Goal: Task Accomplishment & Management: Complete application form

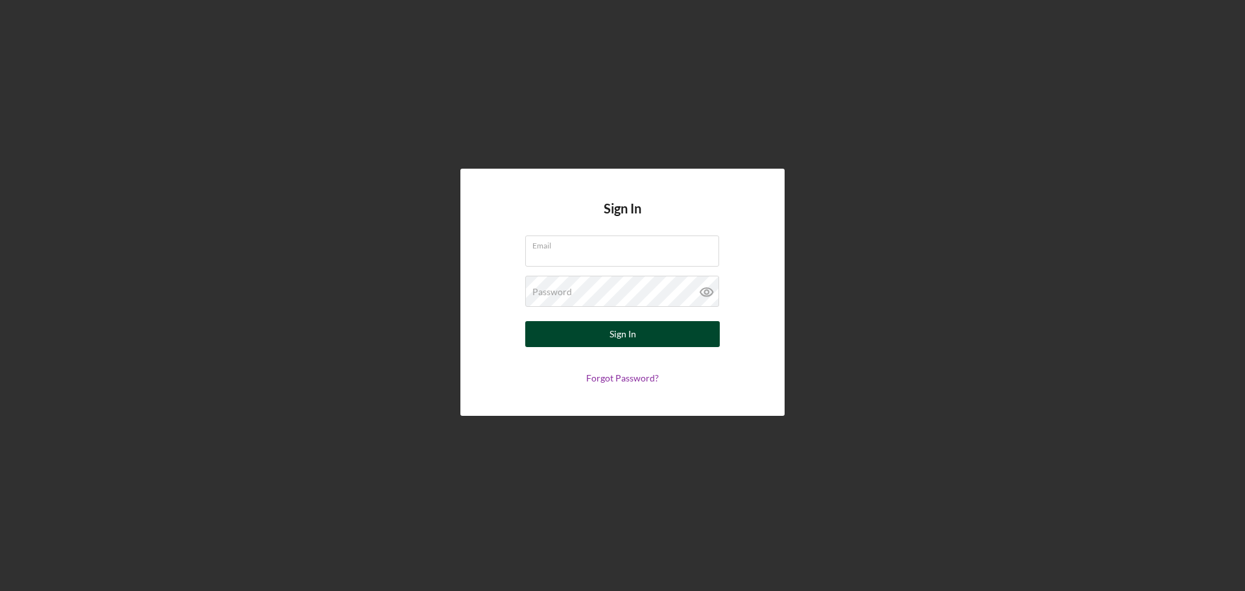
type input "persheyJ@gmail.com"
click at [669, 343] on button "Sign In" at bounding box center [622, 334] width 195 height 26
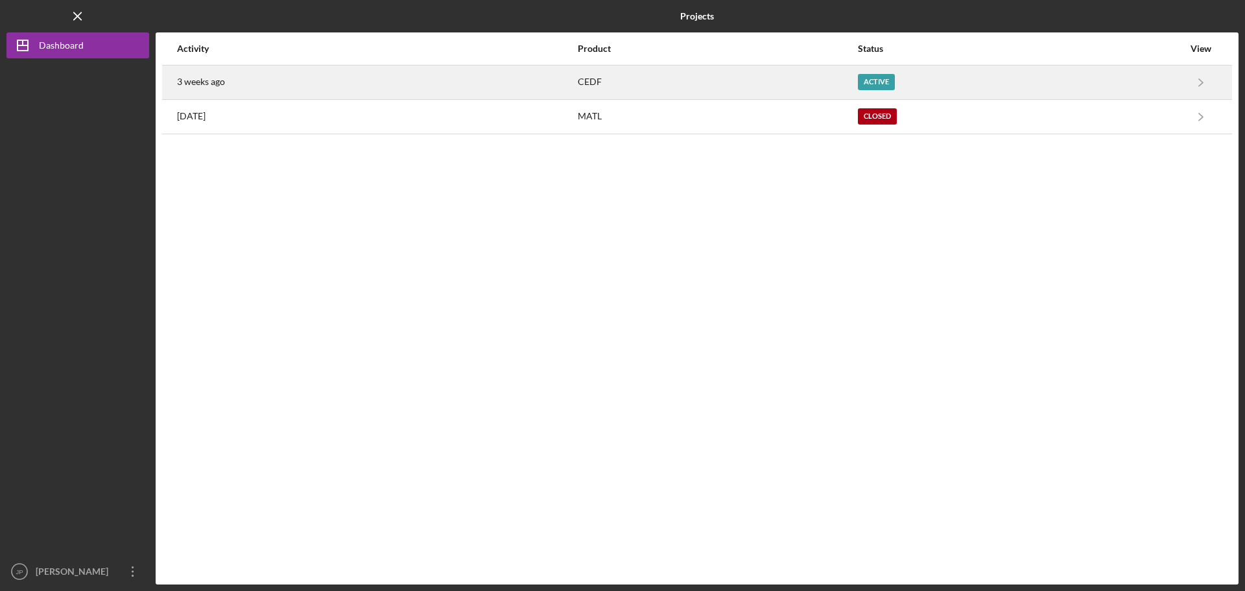
click at [735, 74] on div "CEDF" at bounding box center [717, 82] width 278 height 32
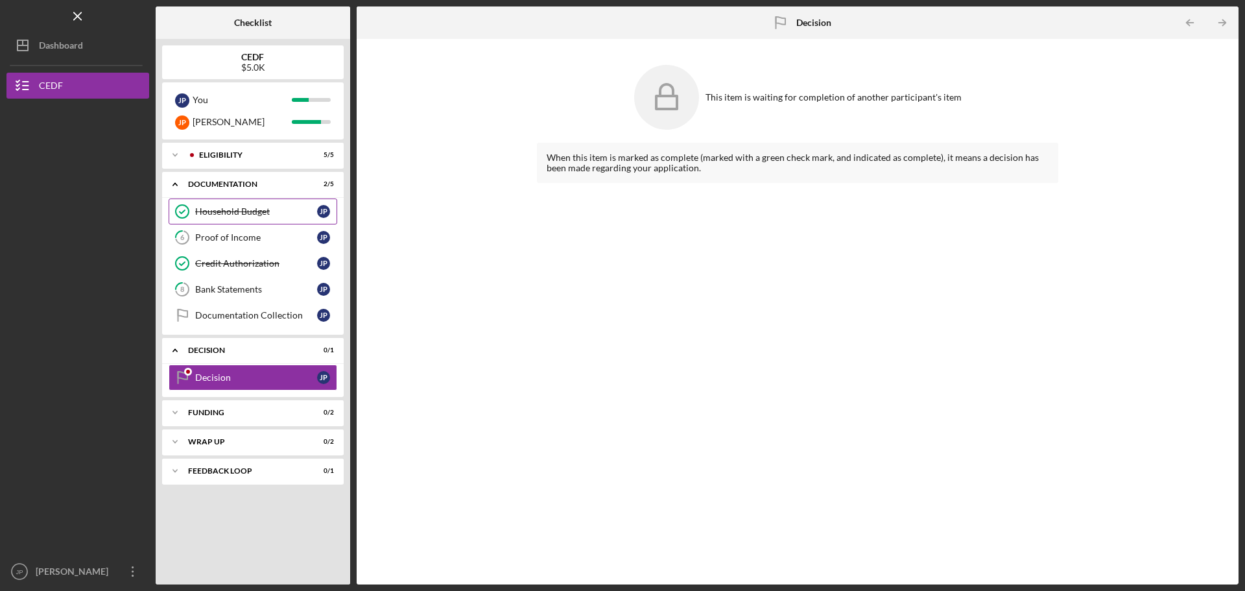
click at [240, 215] on div "Household Budget" at bounding box center [256, 211] width 122 height 10
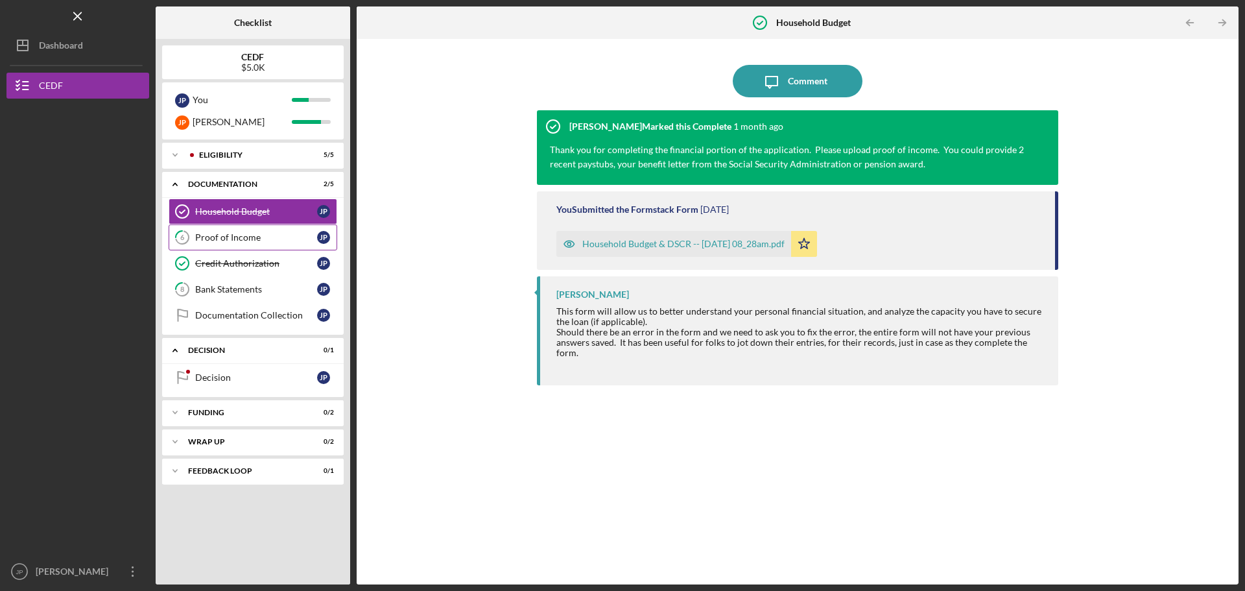
click at [240, 234] on div "Proof of Income" at bounding box center [256, 237] width 122 height 10
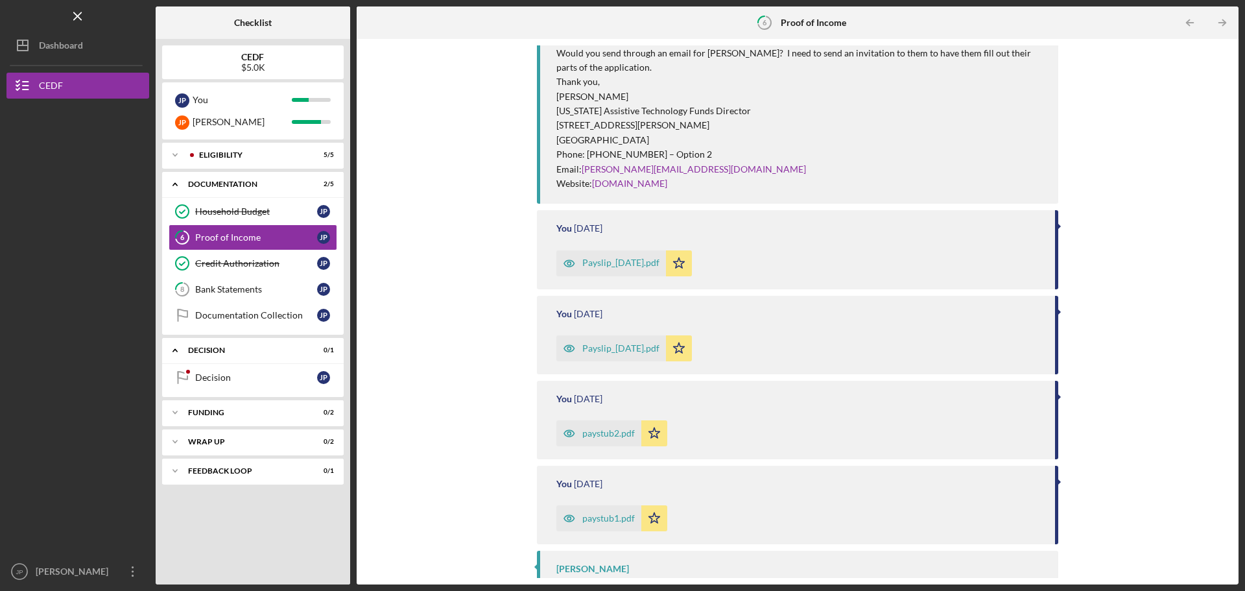
scroll to position [662, 0]
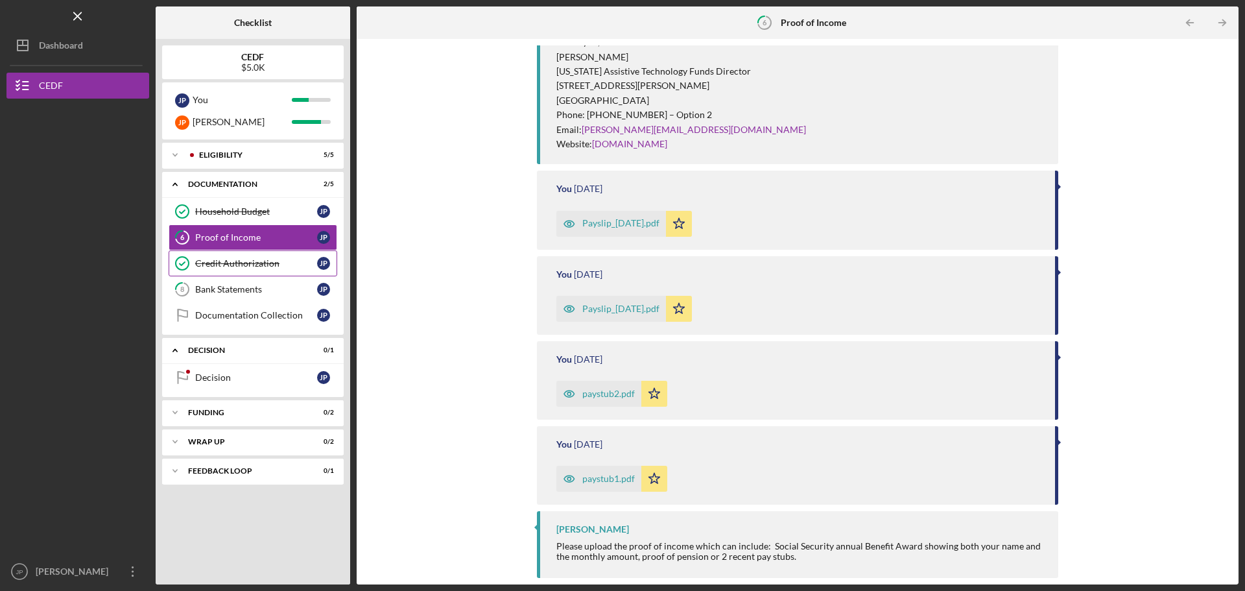
click at [222, 264] on div "Credit Authorization" at bounding box center [256, 263] width 122 height 10
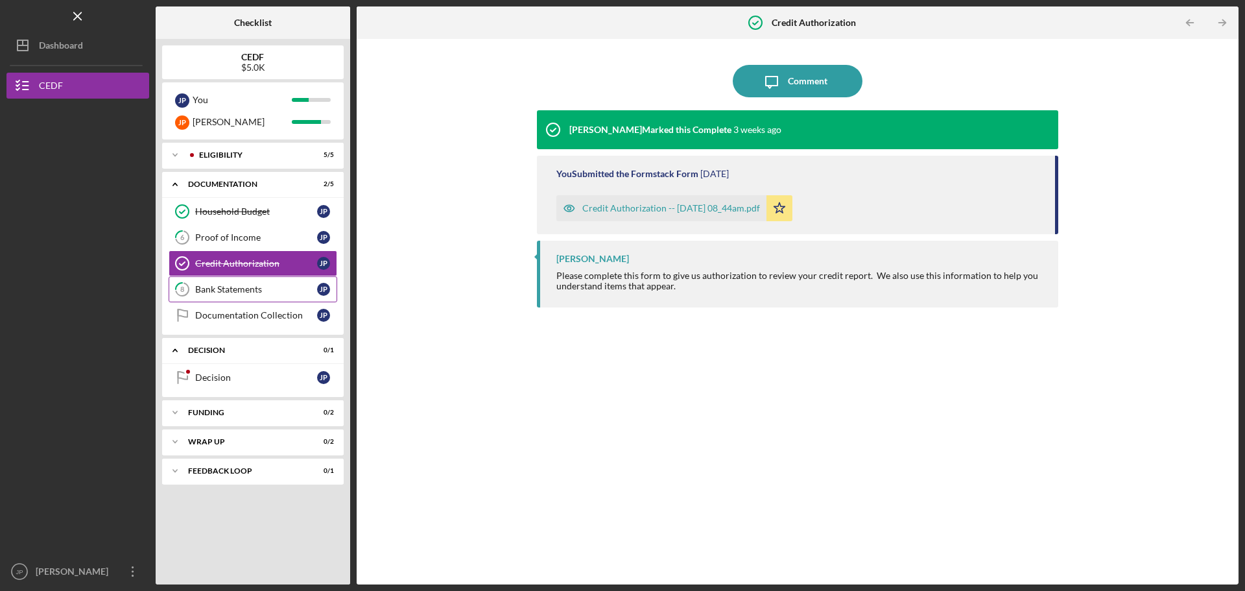
click at [220, 285] on div "Bank Statements" at bounding box center [256, 289] width 122 height 10
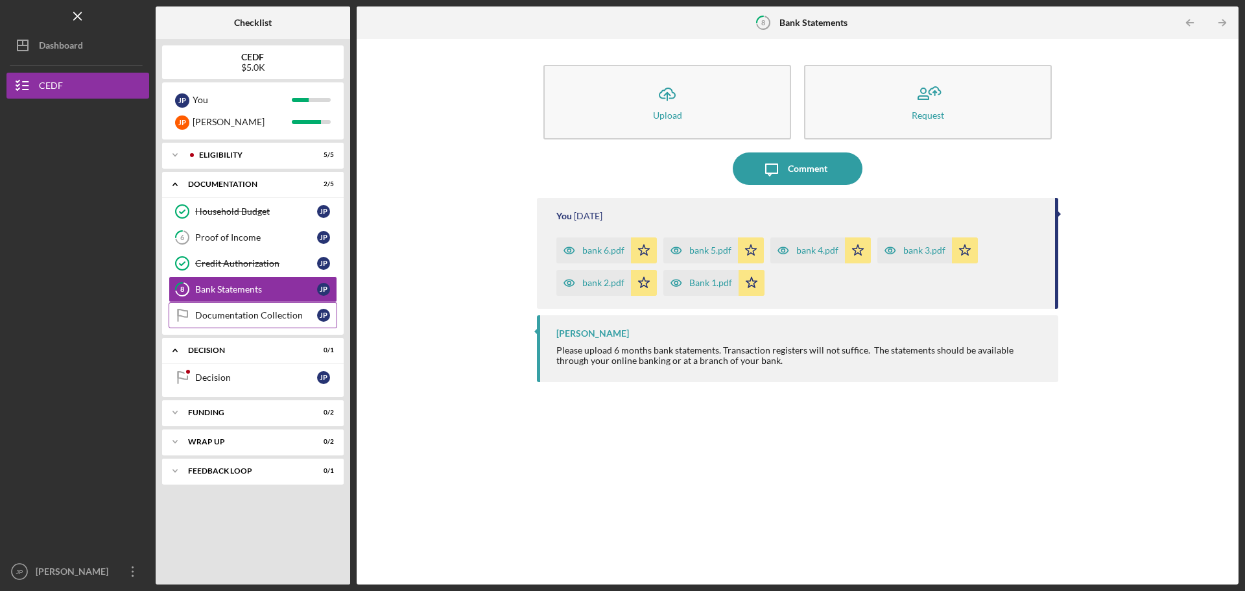
click at [252, 317] on div "Documentation Collection" at bounding box center [256, 315] width 122 height 10
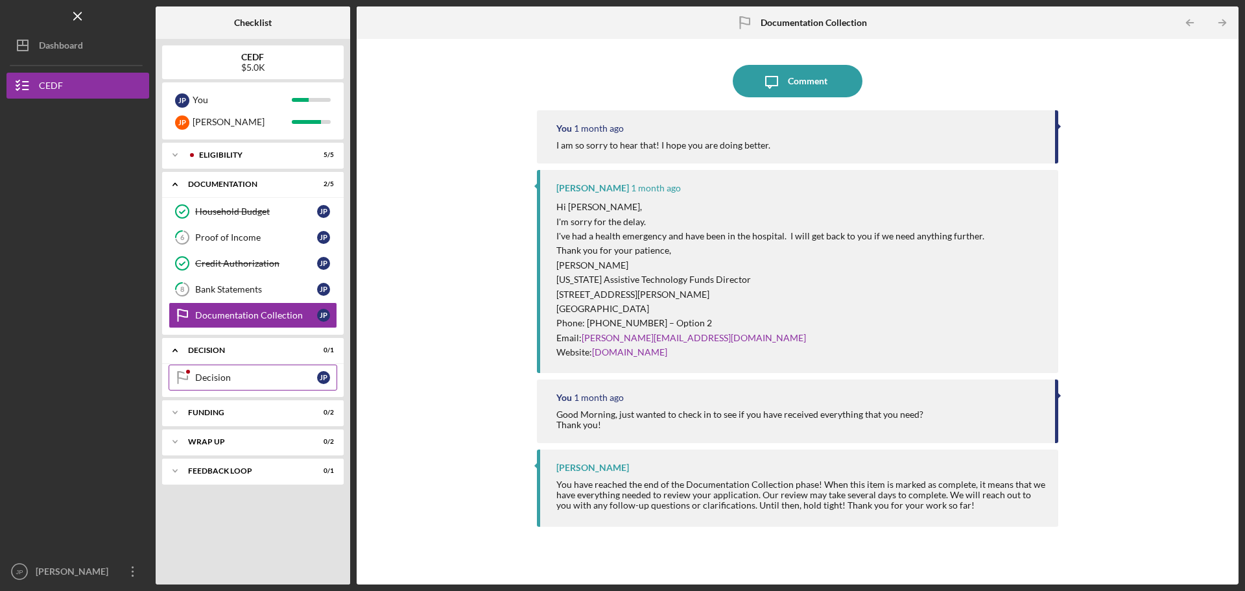
click at [256, 381] on div "Decision" at bounding box center [256, 377] width 122 height 10
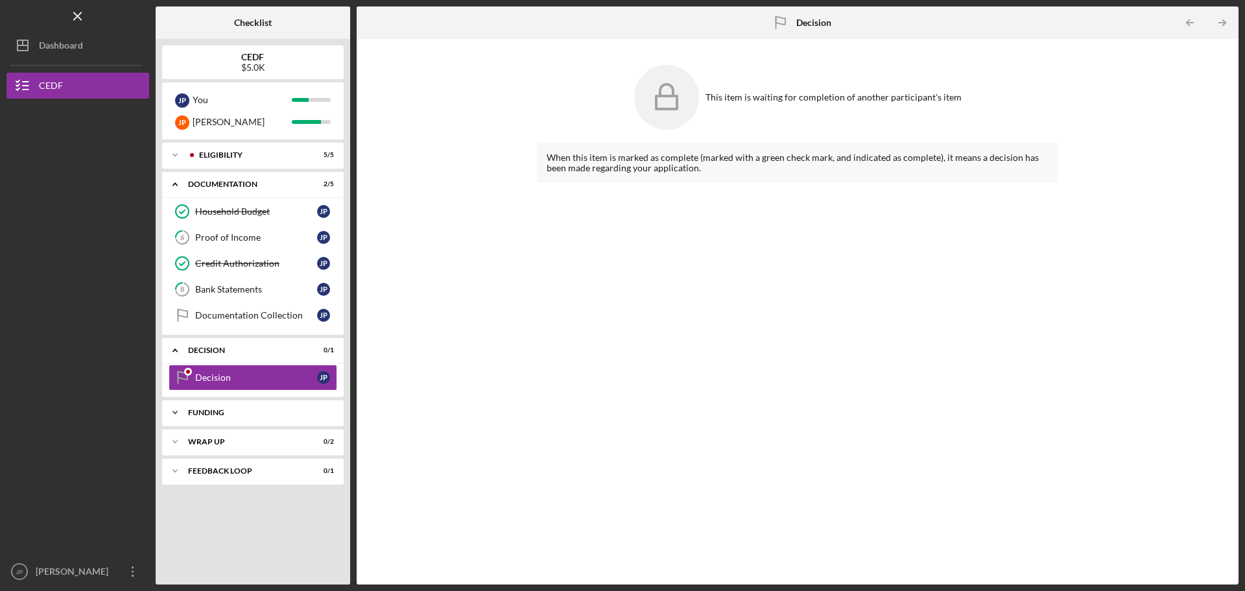
click at [231, 407] on div "Icon/Expander Funding 0 / 2" at bounding box center [253, 413] width 182 height 26
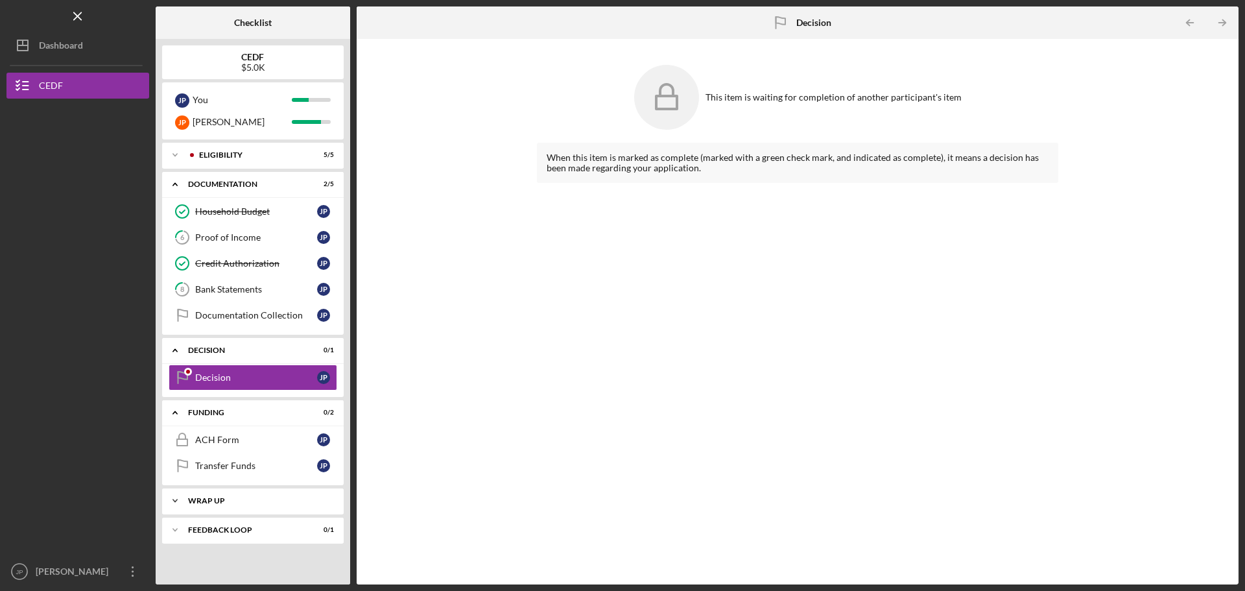
click at [244, 501] on div "Wrap up" at bounding box center [257, 501] width 139 height 8
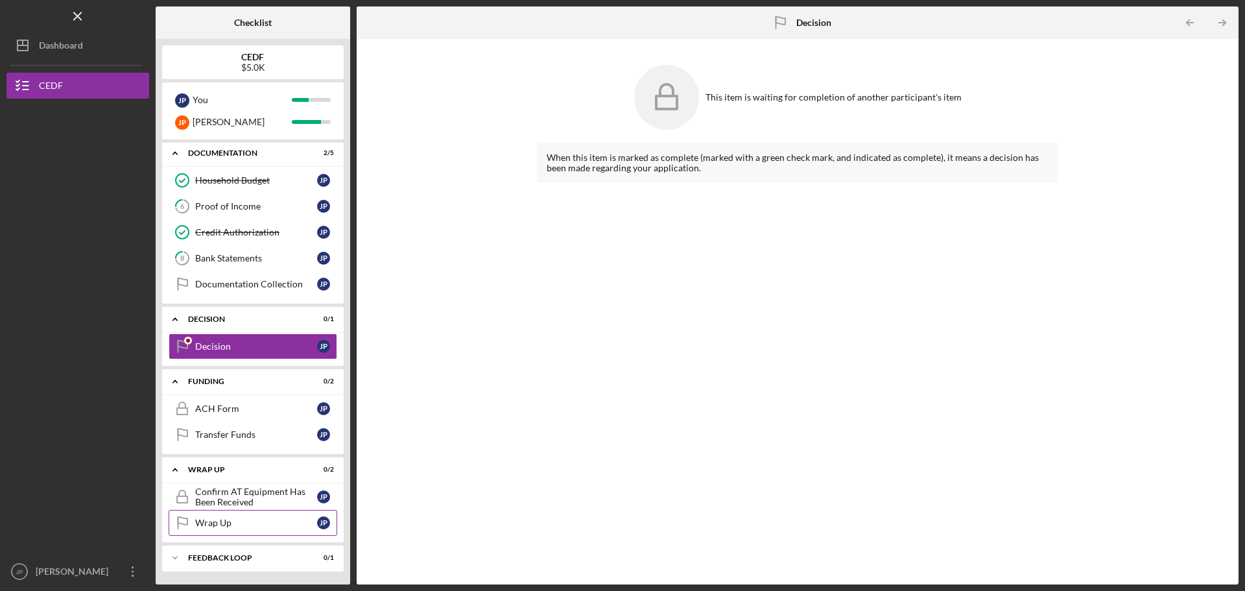
click at [239, 560] on div "Feedback Loop" at bounding box center [244, 558] width 113 height 8
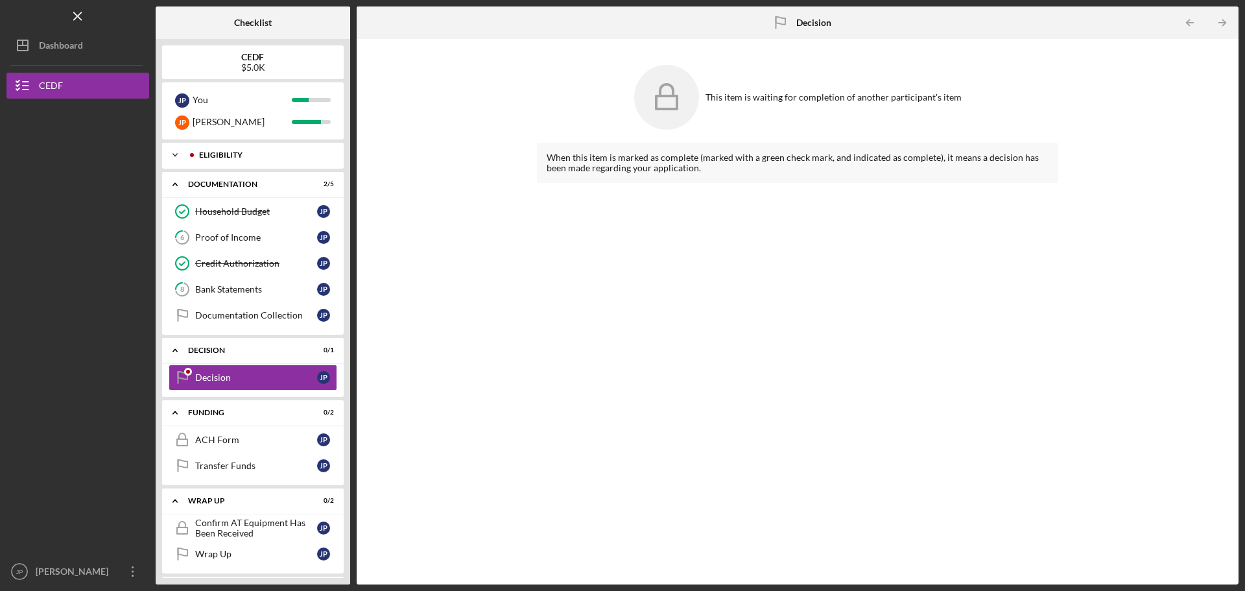
click at [213, 158] on div "ELIGIBILITY" at bounding box center [263, 155] width 128 height 8
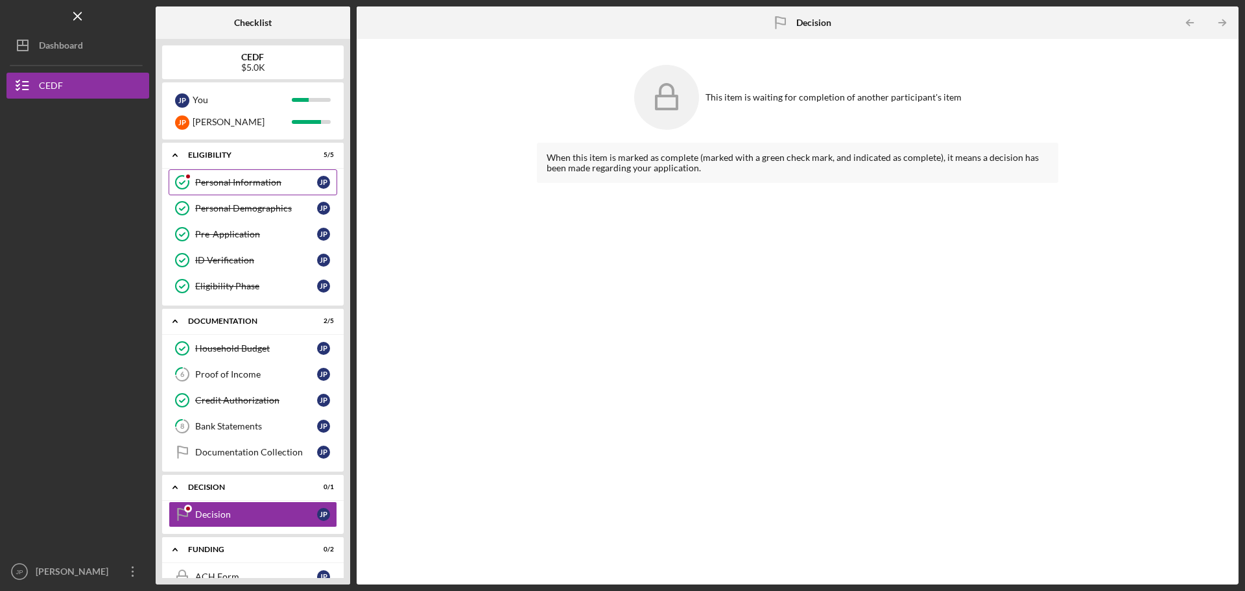
click at [237, 180] on div "Personal Information" at bounding box center [256, 182] width 122 height 10
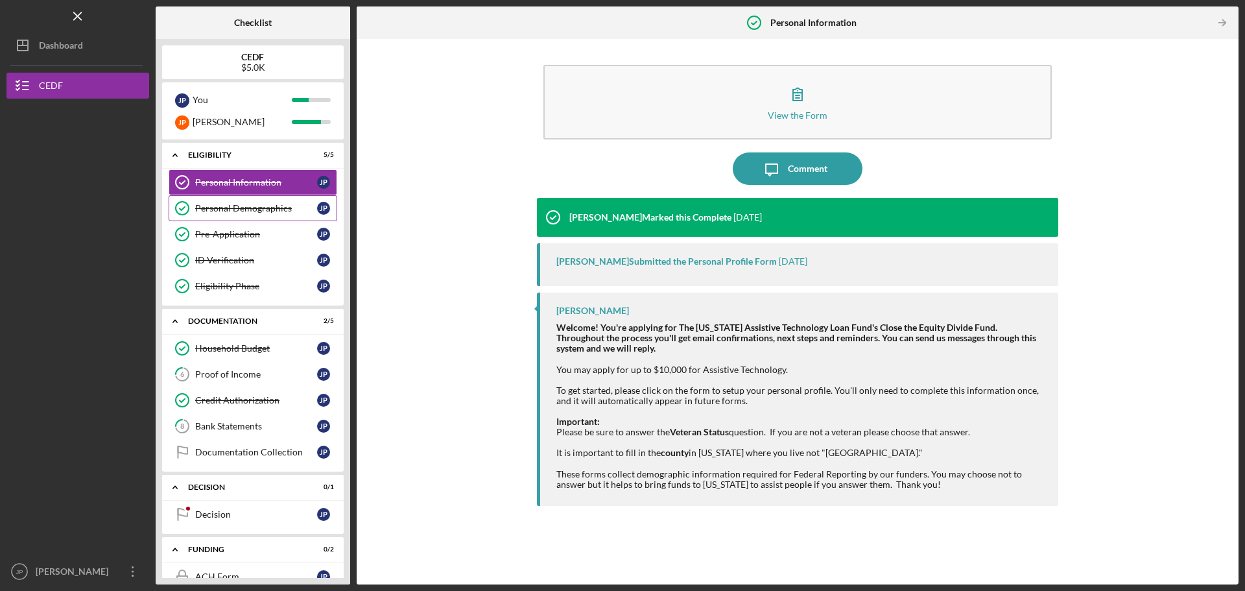
click at [245, 212] on div "Personal Demographics" at bounding box center [256, 208] width 122 height 10
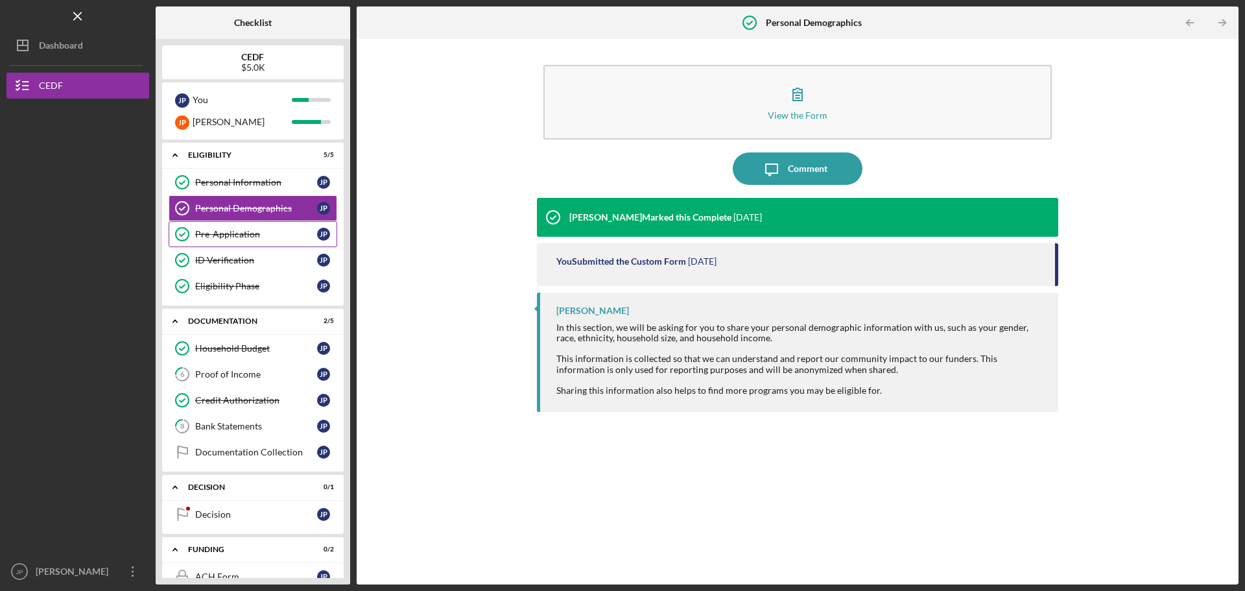
click at [241, 238] on div "Pre-Application" at bounding box center [256, 234] width 122 height 10
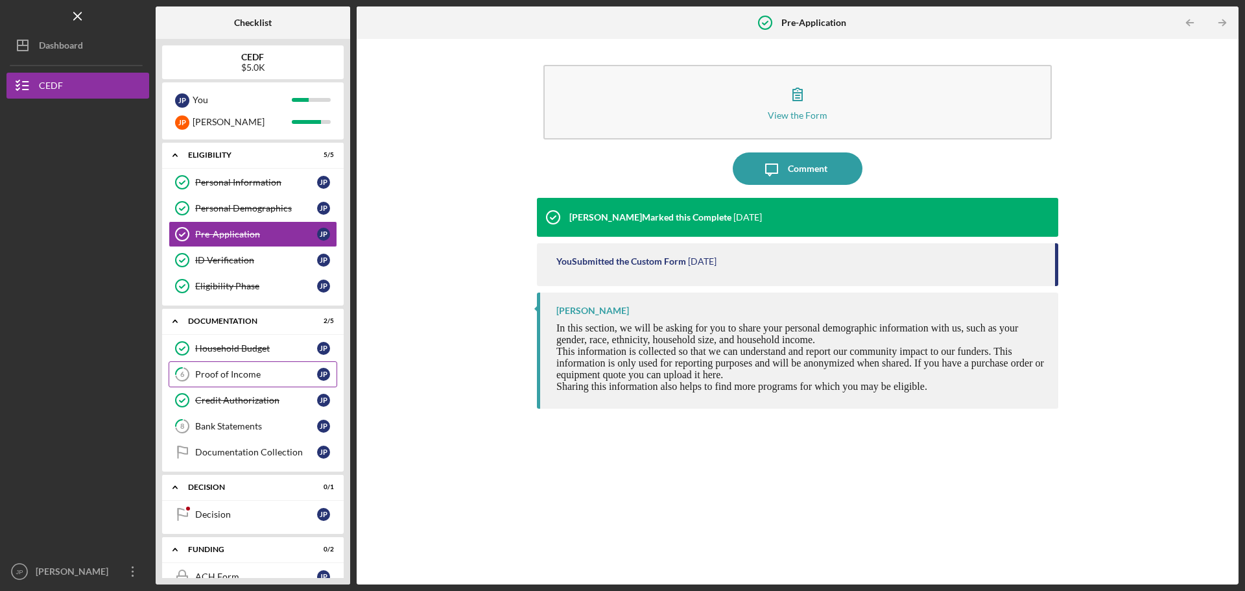
click at [245, 376] on div "Proof of Income" at bounding box center [256, 374] width 122 height 10
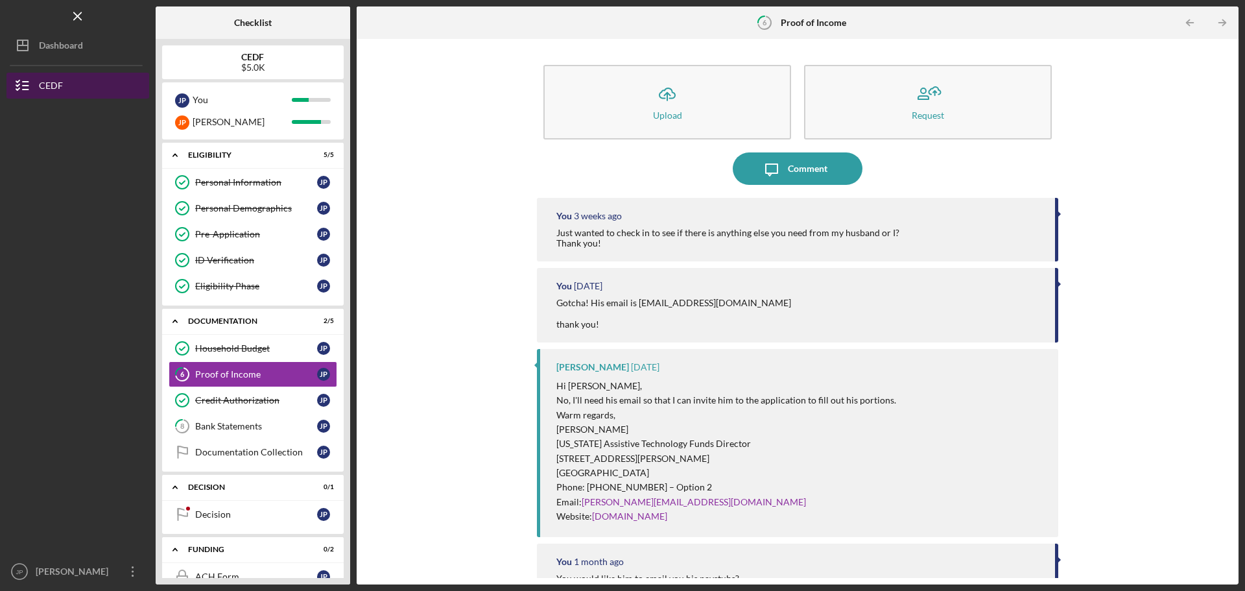
click at [37, 77] on icon "button" at bounding box center [22, 85] width 32 height 32
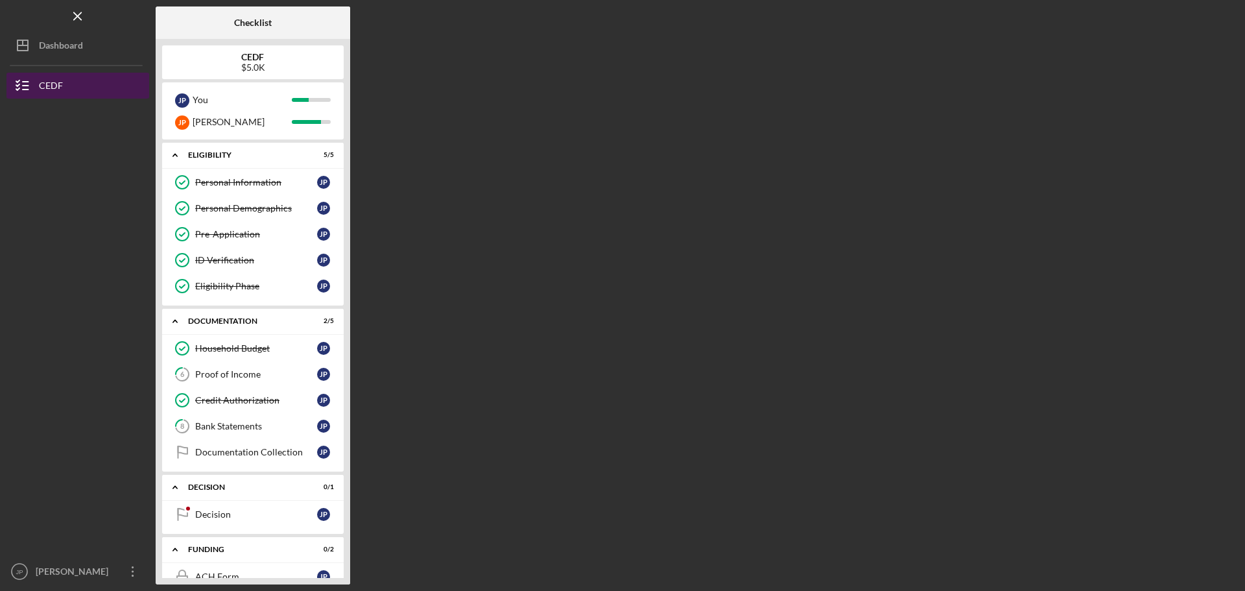
click at [37, 77] on icon "button" at bounding box center [22, 85] width 32 height 32
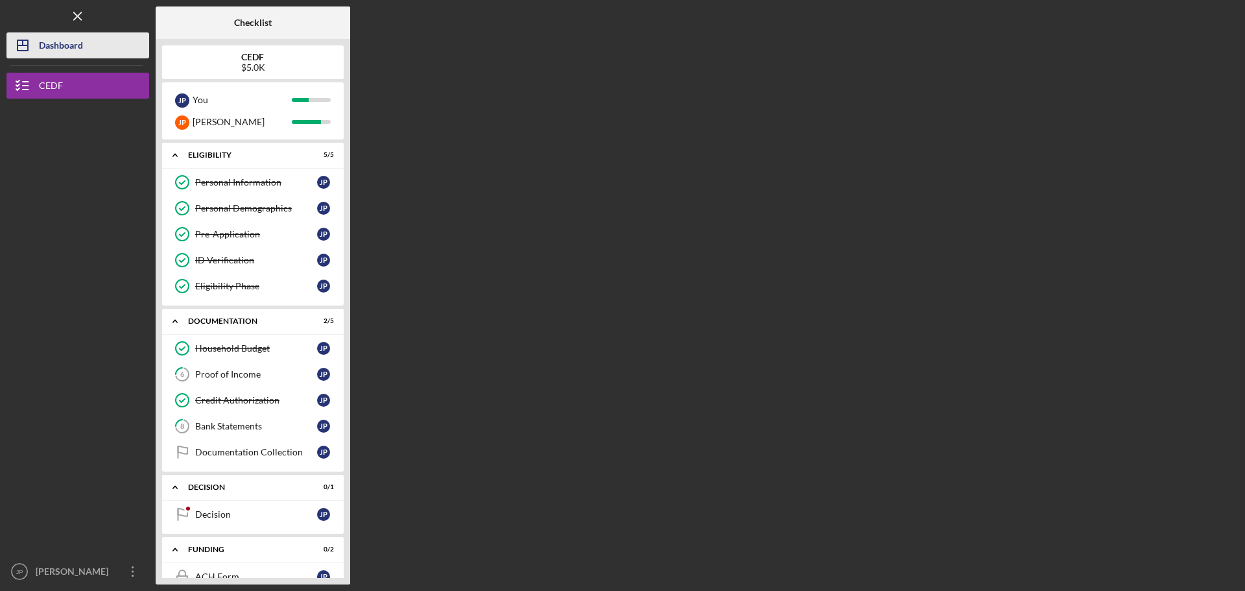
click at [47, 42] on div "Dashboard" at bounding box center [61, 46] width 44 height 29
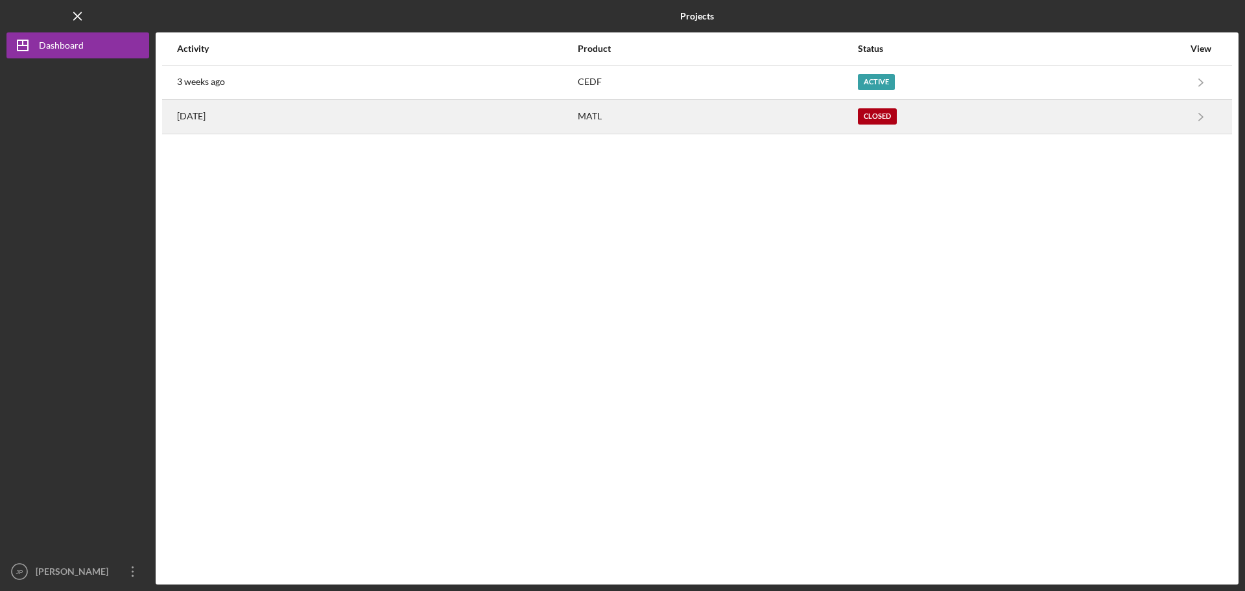
click at [498, 117] on div "[DATE]" at bounding box center [377, 117] width 400 height 32
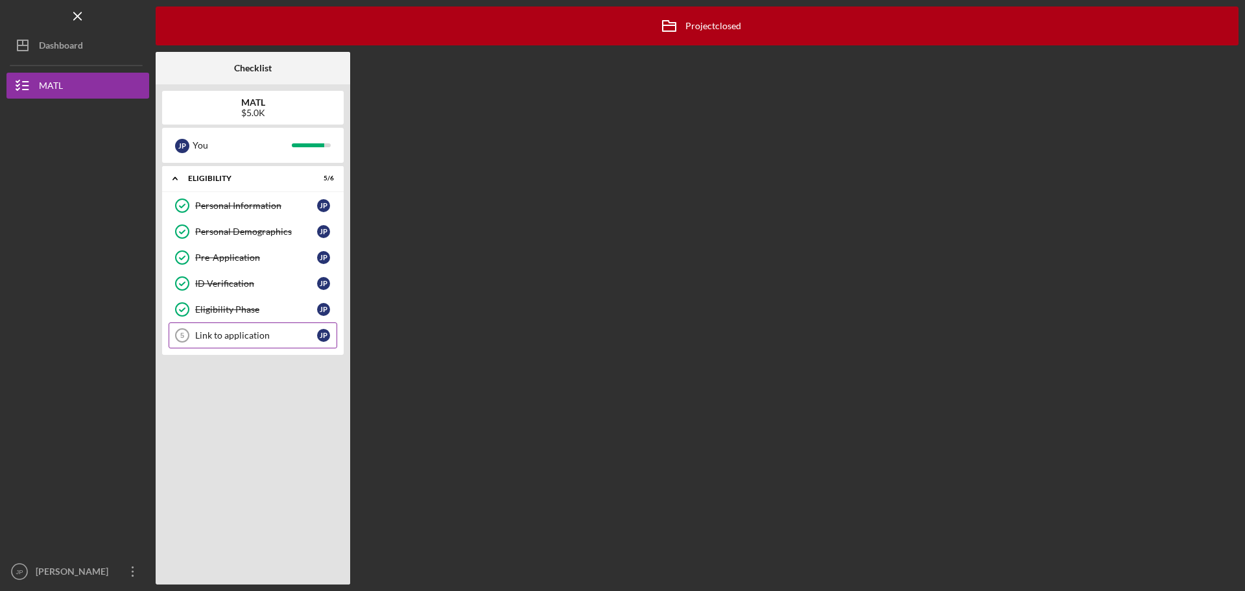
click at [270, 339] on div "Link to application" at bounding box center [256, 335] width 122 height 10
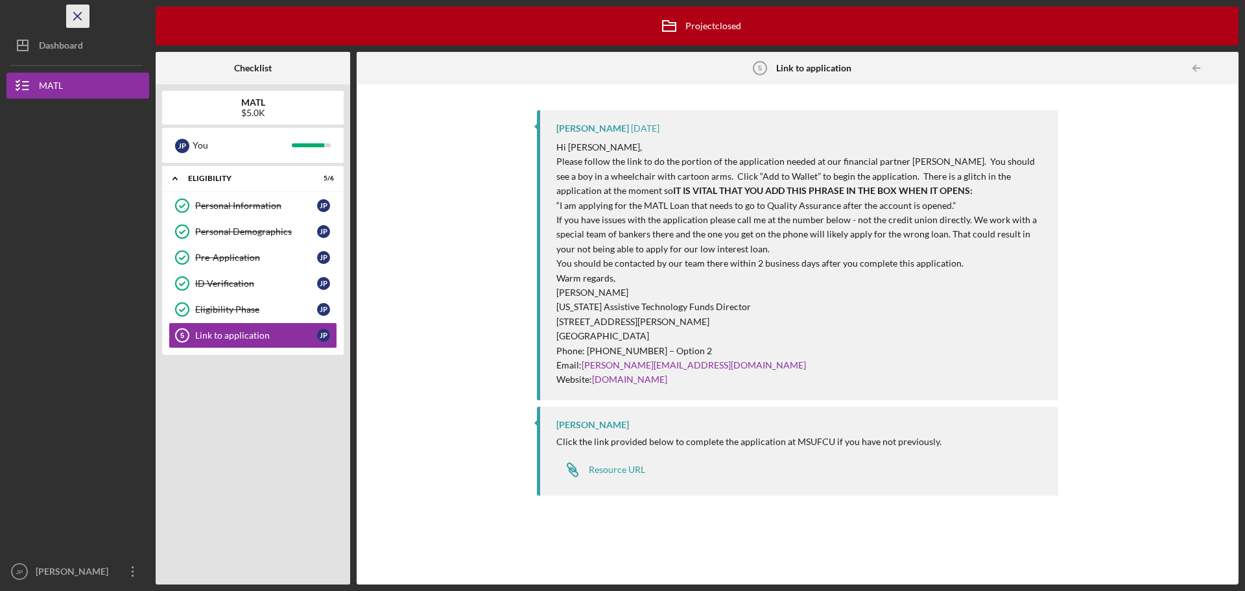
click at [84, 20] on icon "Icon/Menu Close" at bounding box center [78, 16] width 29 height 29
